Goal: Navigation & Orientation: Find specific page/section

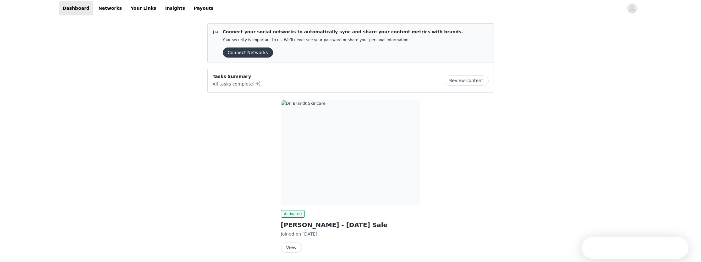
click at [183, 73] on div "Connect your social networks to automatically sync and share your content metri…" at bounding box center [350, 151] width 701 height 266
click at [161, 8] on link "Insights" at bounding box center [174, 8] width 27 height 14
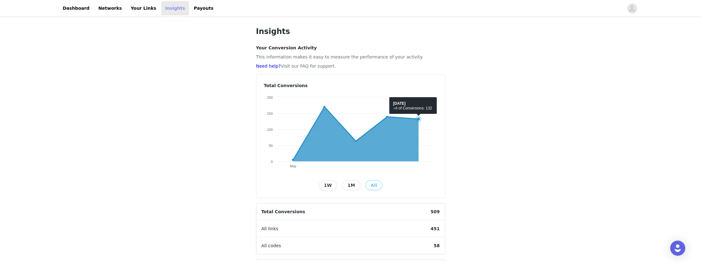
scroll to position [3, 0]
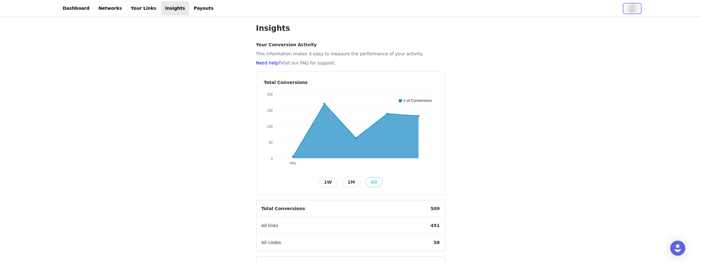
click at [634, 9] on icon "avatar" at bounding box center [632, 8] width 5 height 6
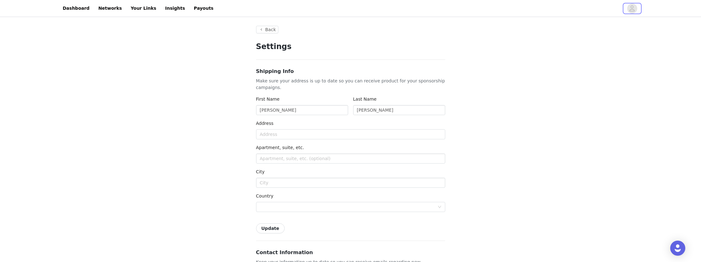
type input "+1 ([GEOGRAPHIC_DATA])"
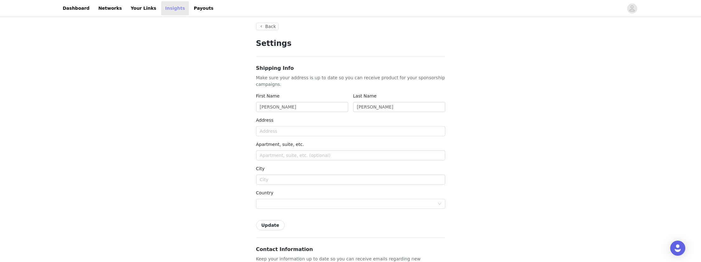
click at [161, 5] on link "Insights" at bounding box center [174, 8] width 27 height 14
